Goal: Information Seeking & Learning: Learn about a topic

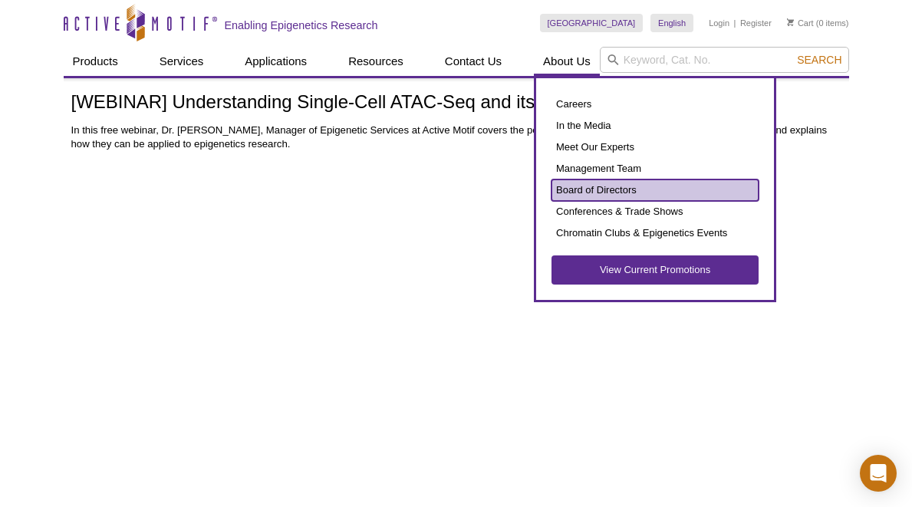
click at [625, 191] on link "Board of Directors" at bounding box center [655, 190] width 207 height 21
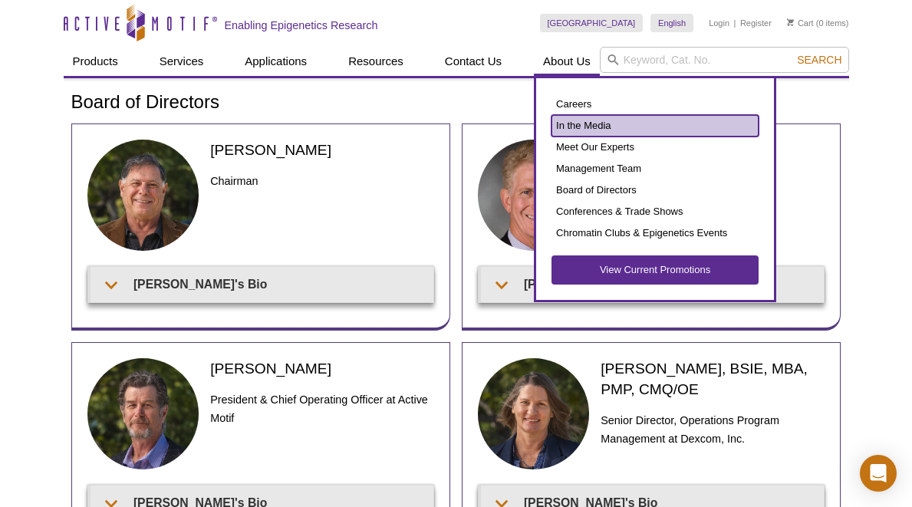
click at [573, 127] on link "In the Media" at bounding box center [655, 125] width 207 height 21
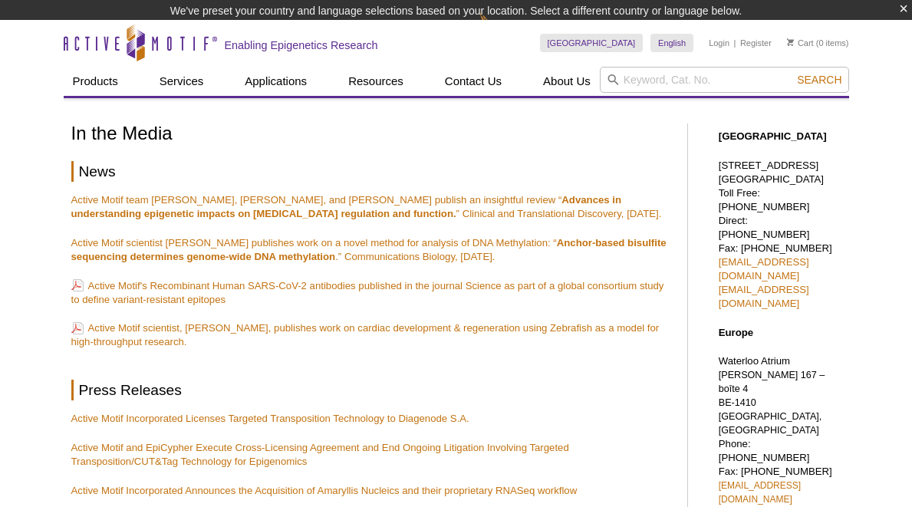
click at [573, 127] on h1 "In the Media" at bounding box center [371, 135] width 601 height 22
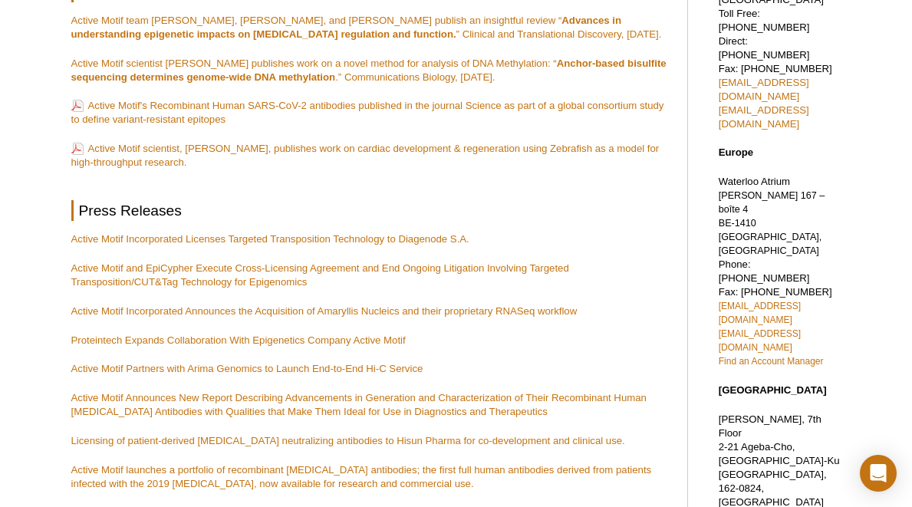
scroll to position [163, 0]
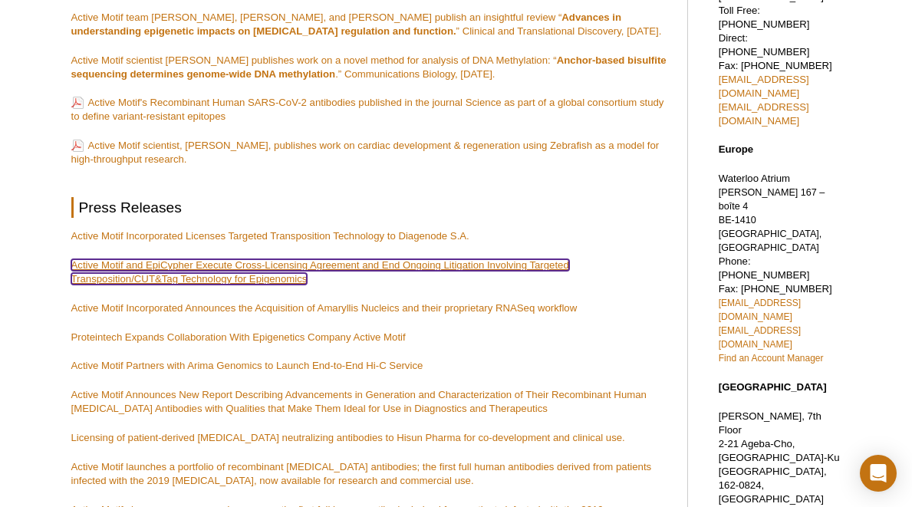
click at [187, 271] on link "Active Motif and EpiCypher Execute Cross-Licensing Agreement and End Ongoing Li…" at bounding box center [320, 271] width 498 height 25
